Goal: Entertainment & Leisure: Consume media (video, audio)

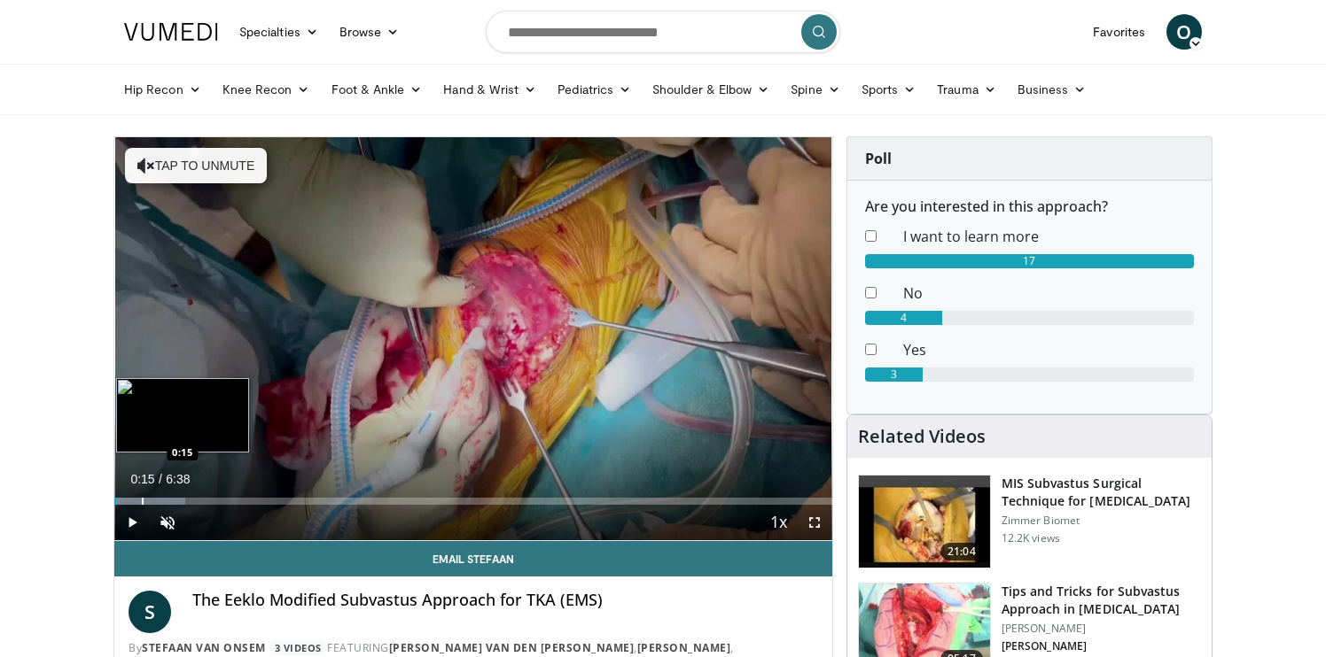
click at [141, 497] on div "Loaded : 9.94% 0:15 0:15" at bounding box center [473, 496] width 718 height 17
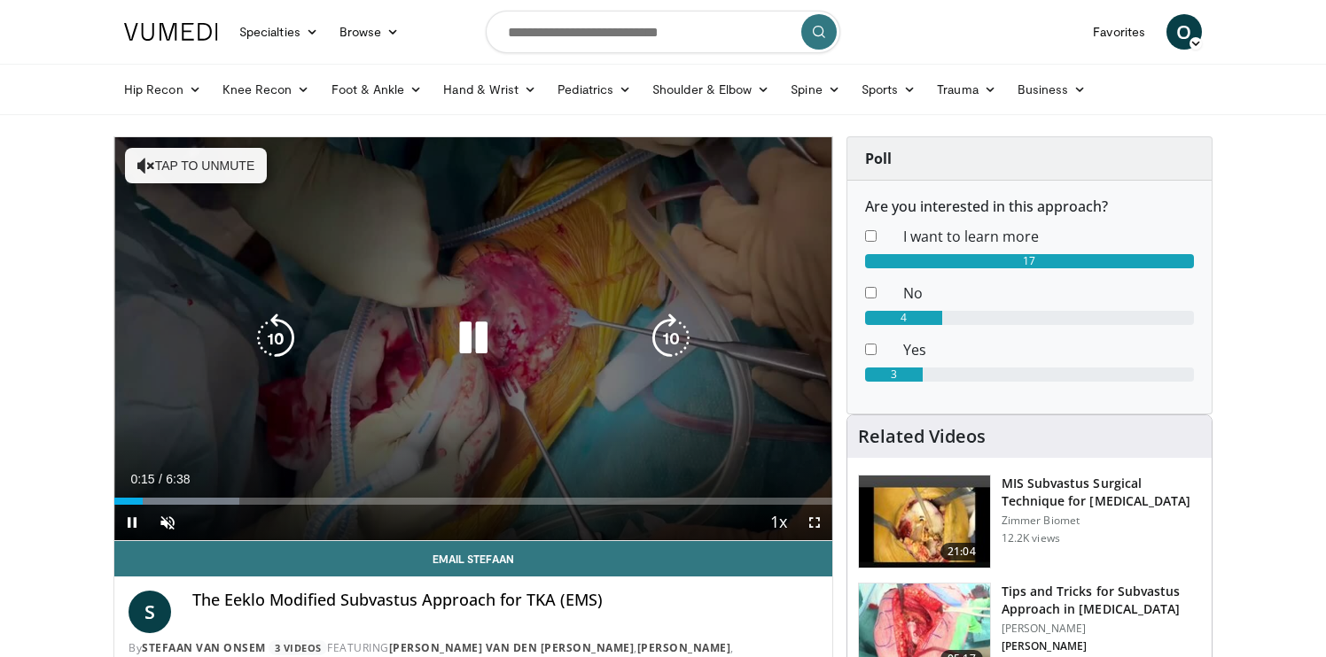
click at [471, 339] on icon "Video Player" at bounding box center [473, 339] width 50 height 50
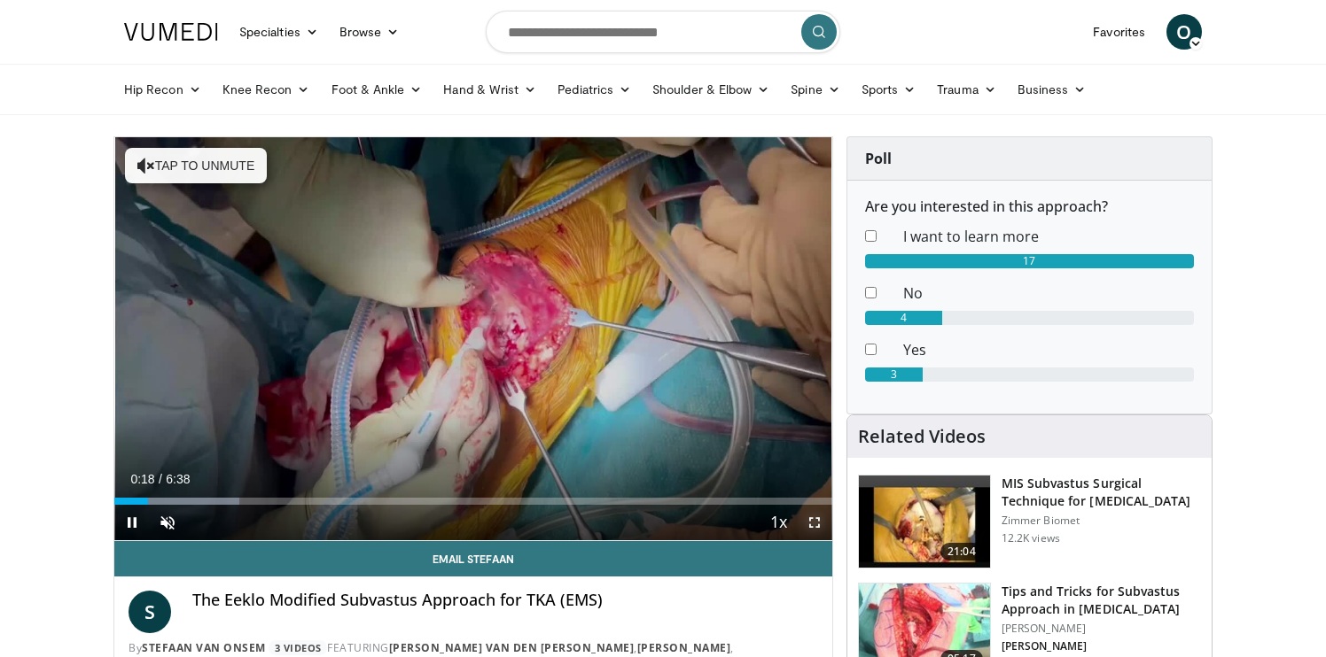
click at [816, 520] on span "Video Player" at bounding box center [814, 522] width 35 height 35
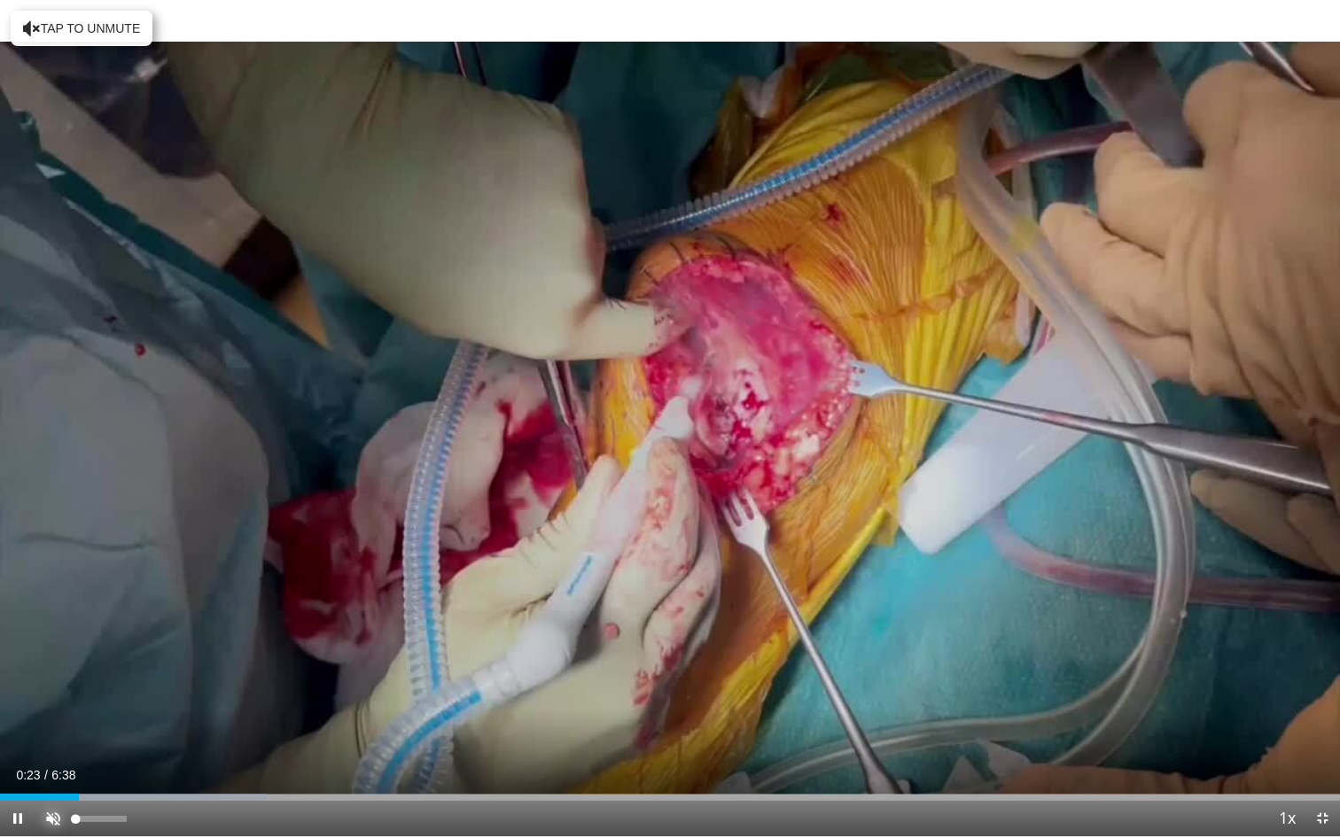
click at [55, 657] on span "Video Player" at bounding box center [52, 818] width 35 height 35
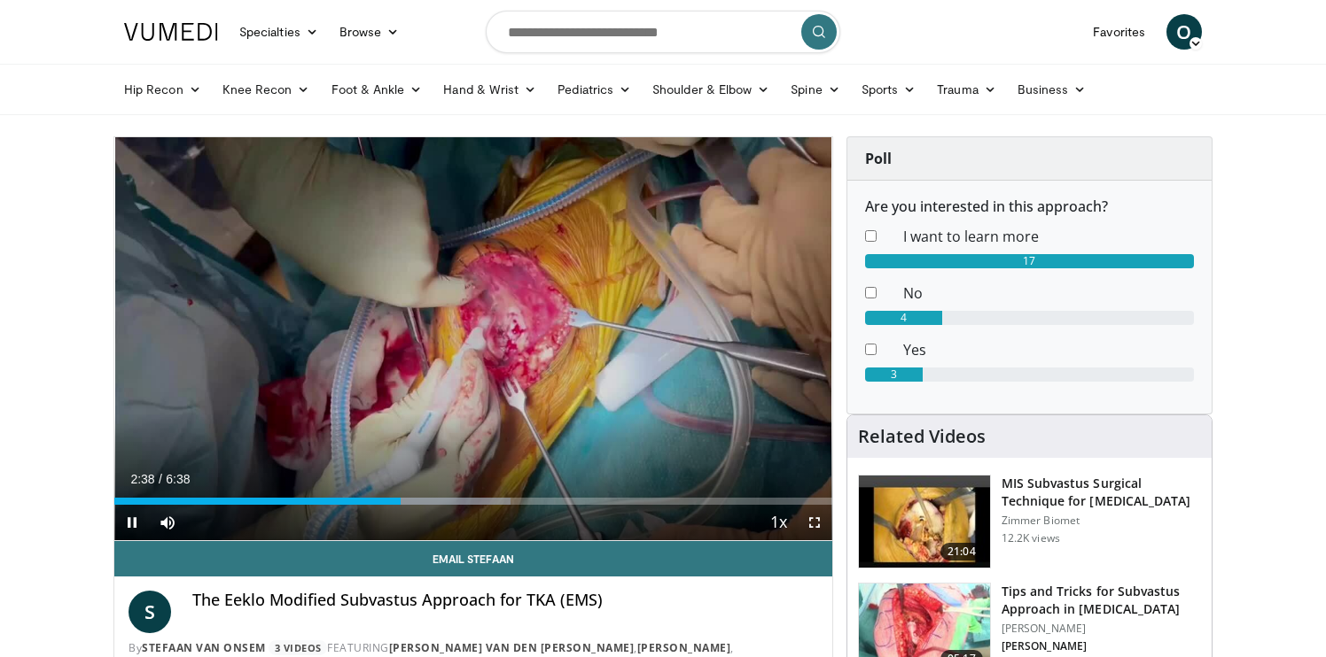
click at [427, 505] on div "Current Time 2:38 / Duration 6:38 Pause Skip Backward Skip Forward Mute 0% Load…" at bounding box center [473, 522] width 718 height 35
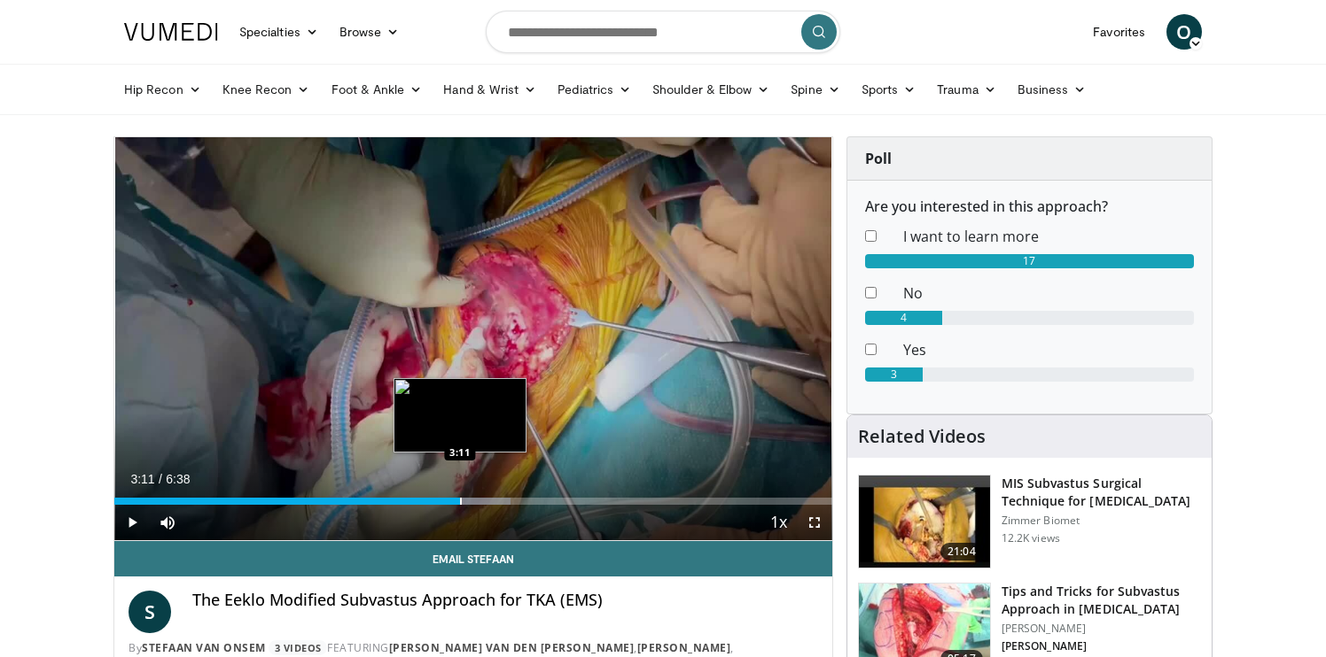
click at [459, 495] on div "Loaded : 55.25% 3:11 3:11" at bounding box center [473, 496] width 718 height 17
click at [495, 495] on div "Loaded : 59.71% 3:12 3:31" at bounding box center [473, 496] width 718 height 17
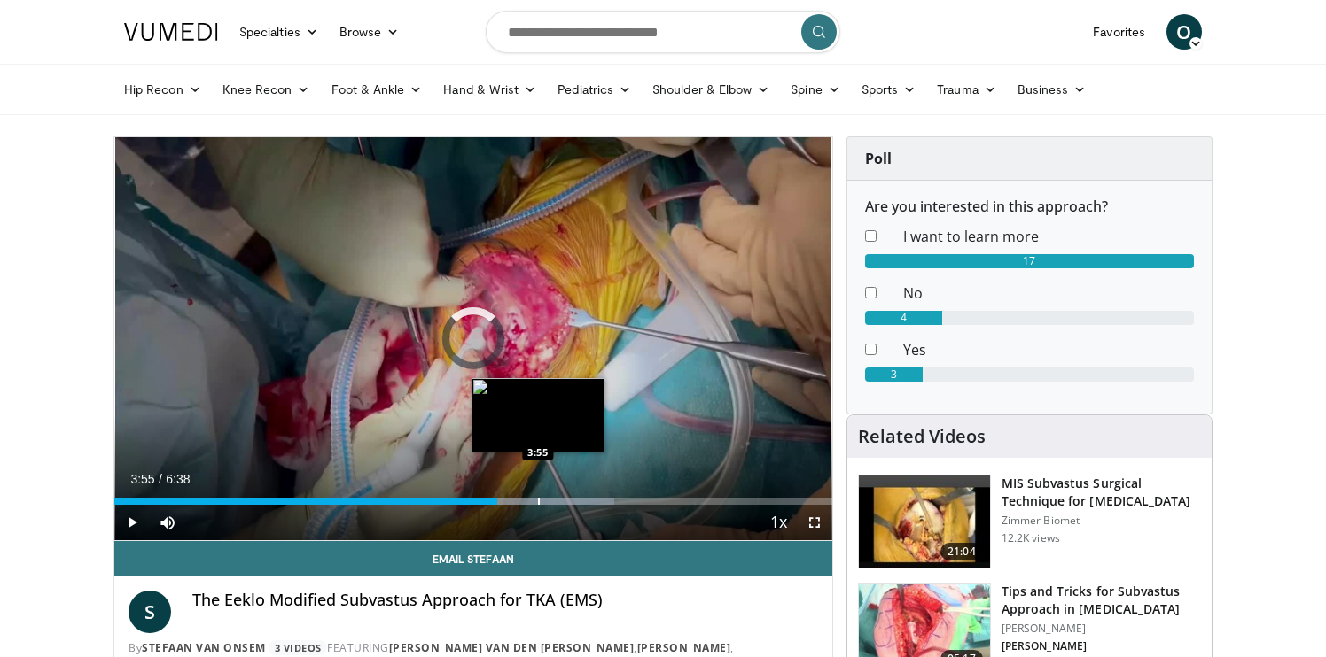
click at [537, 494] on div "Loaded : 69.67% 3:32 3:55" at bounding box center [473, 496] width 718 height 17
